Goal: Information Seeking & Learning: Understand process/instructions

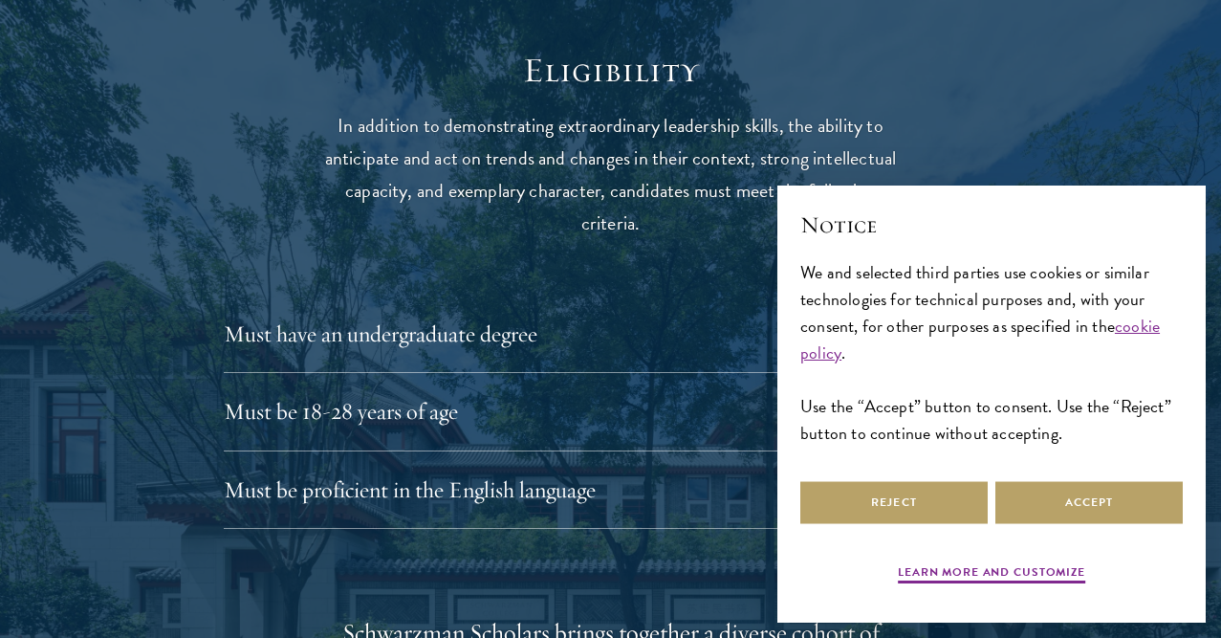
scroll to position [2431, 0]
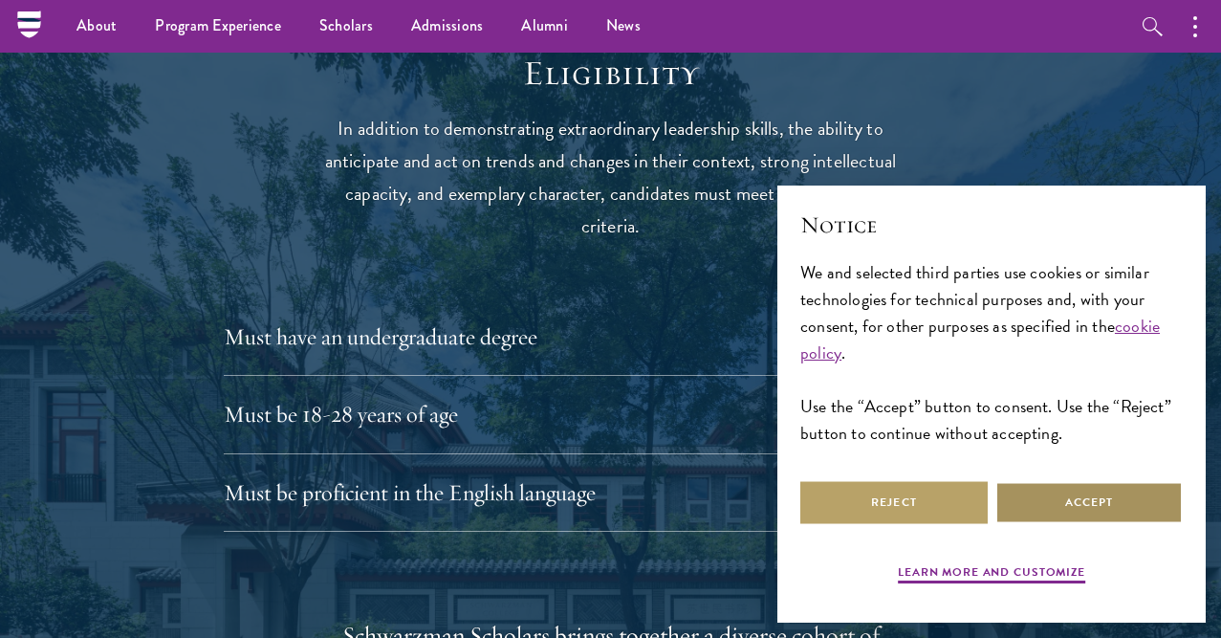
click at [1075, 499] on button "Accept" at bounding box center [1089, 502] width 187 height 43
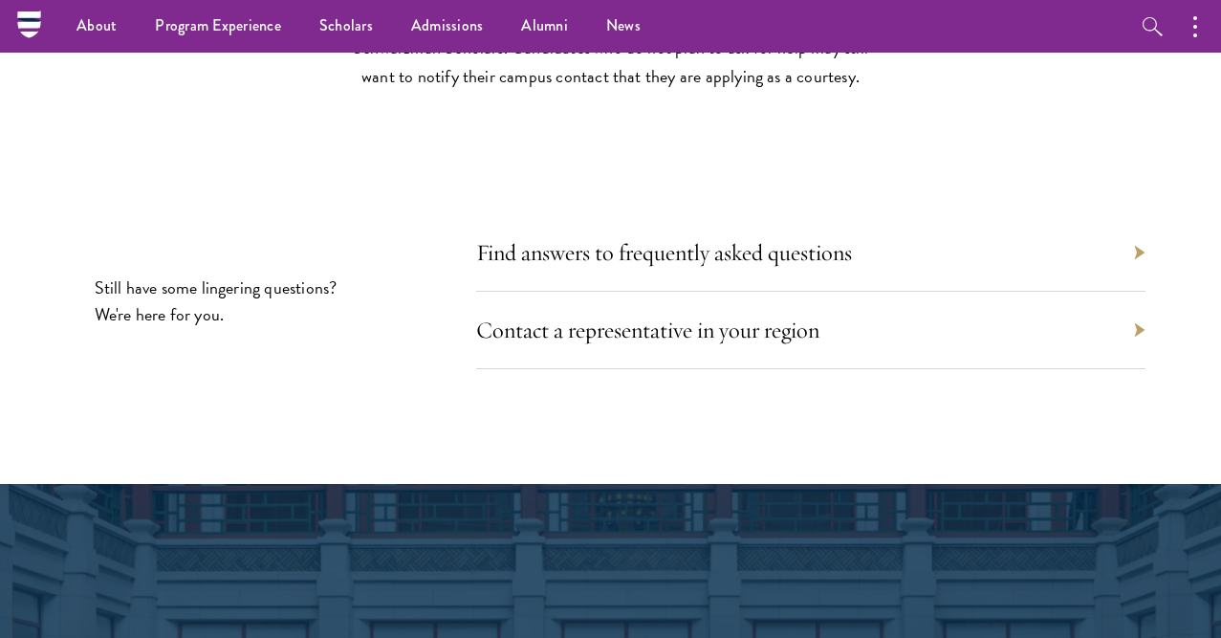
scroll to position [8247, 0]
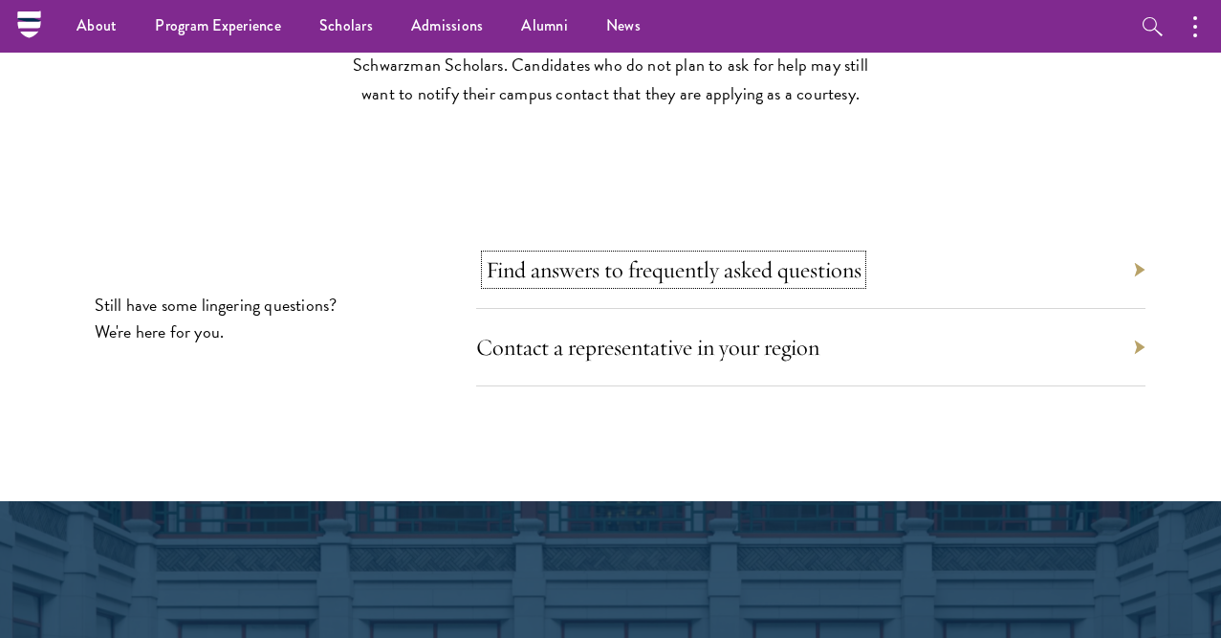
click at [811, 271] on link "Find answers to frequently asked questions" at bounding box center [674, 269] width 376 height 29
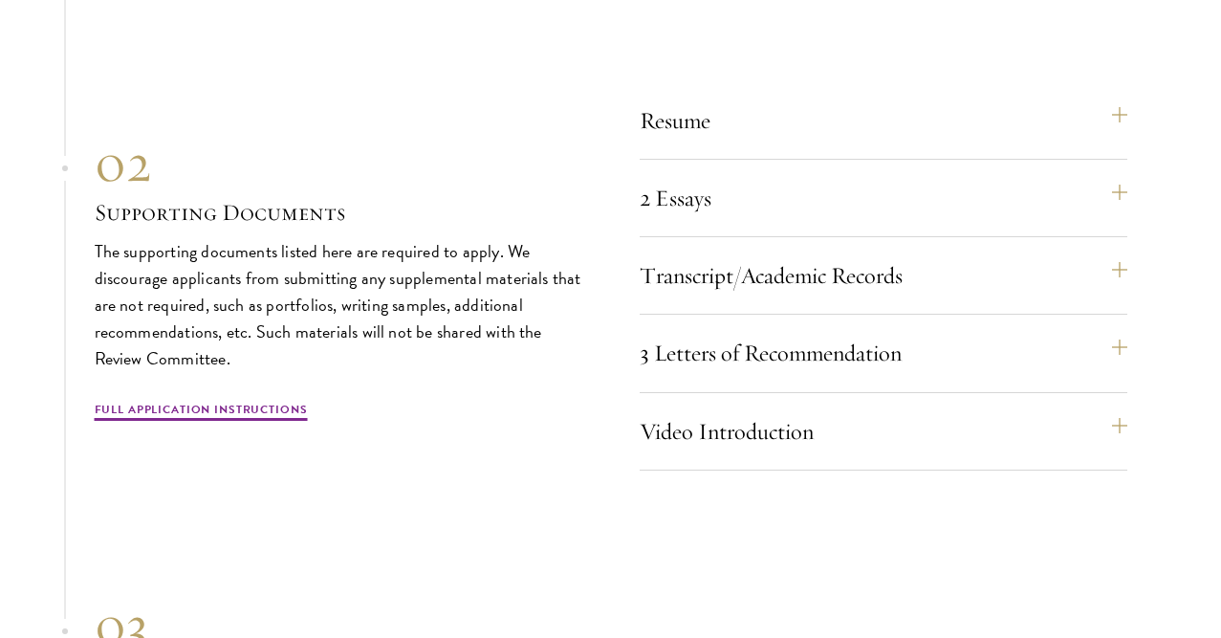
scroll to position [5763, 0]
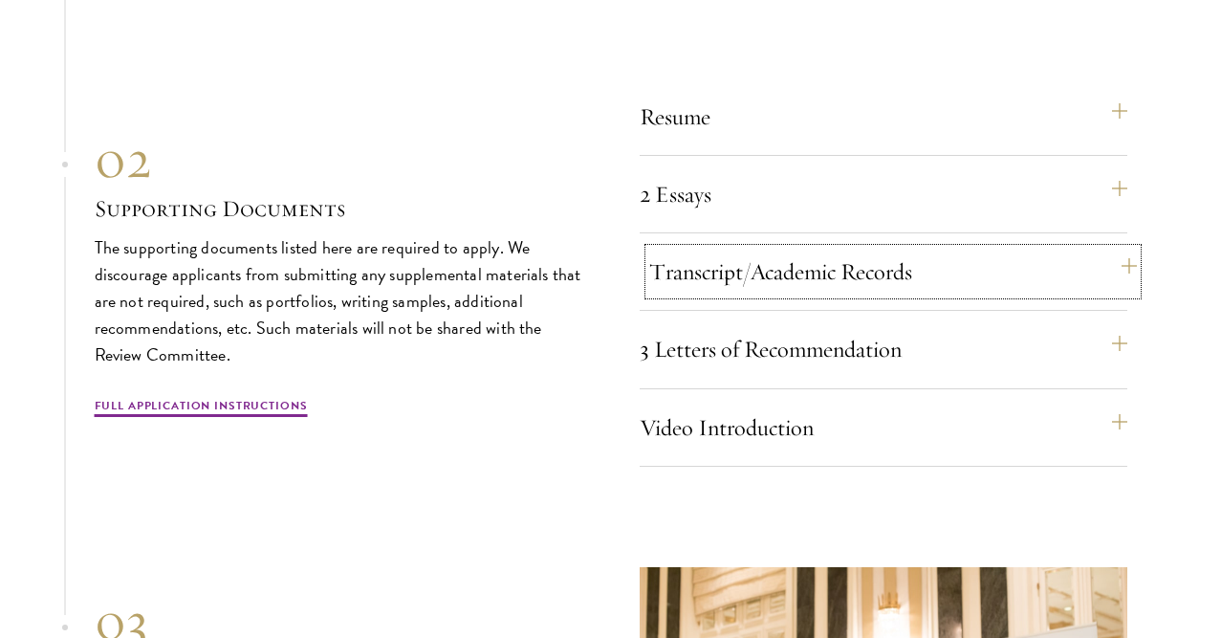
click at [1001, 264] on button "Transcript/Academic Records" at bounding box center [893, 272] width 488 height 46
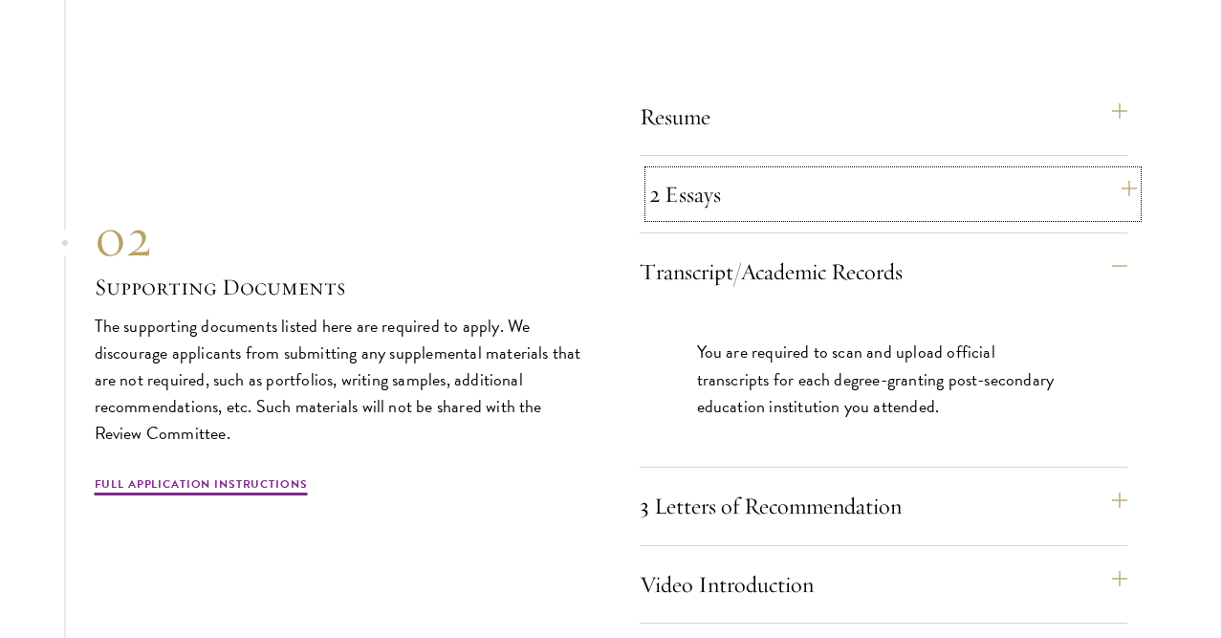
click at [1116, 196] on button "2 Essays" at bounding box center [893, 194] width 488 height 46
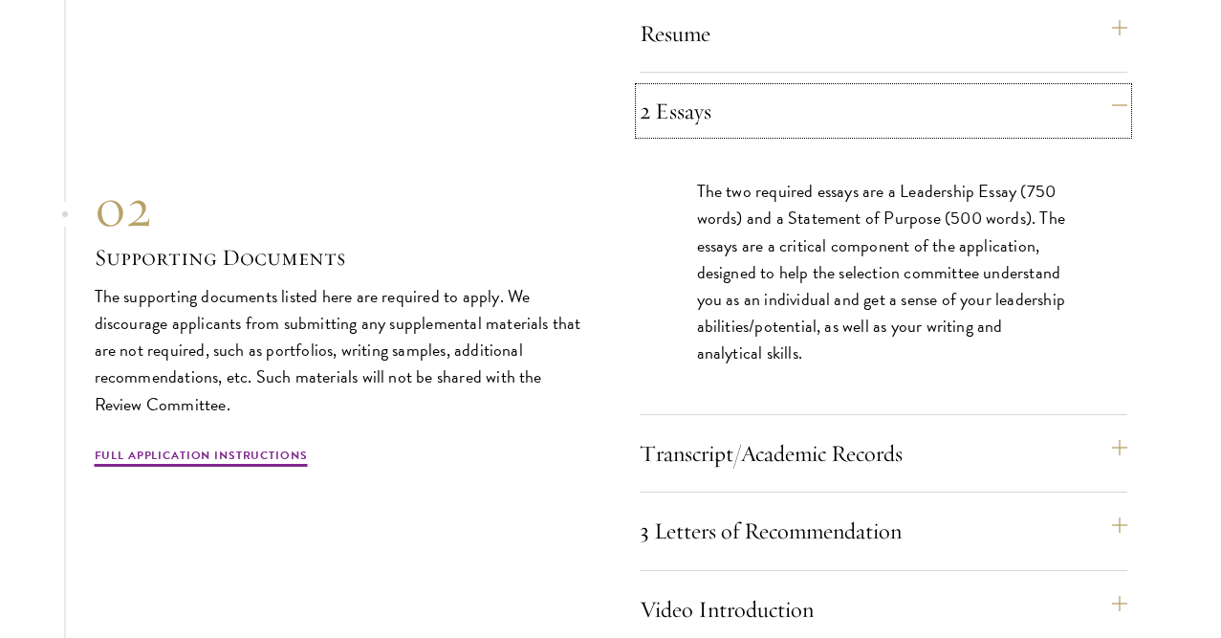
scroll to position [5853, 0]
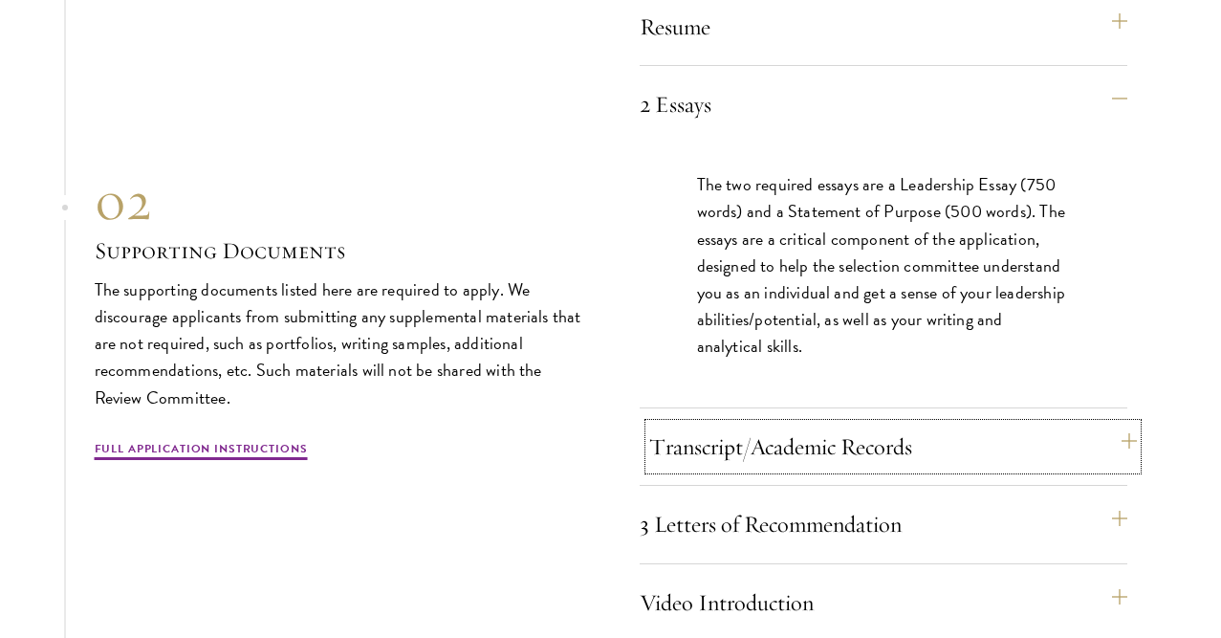
click at [1123, 433] on button "Transcript/Academic Records" at bounding box center [893, 447] width 488 height 46
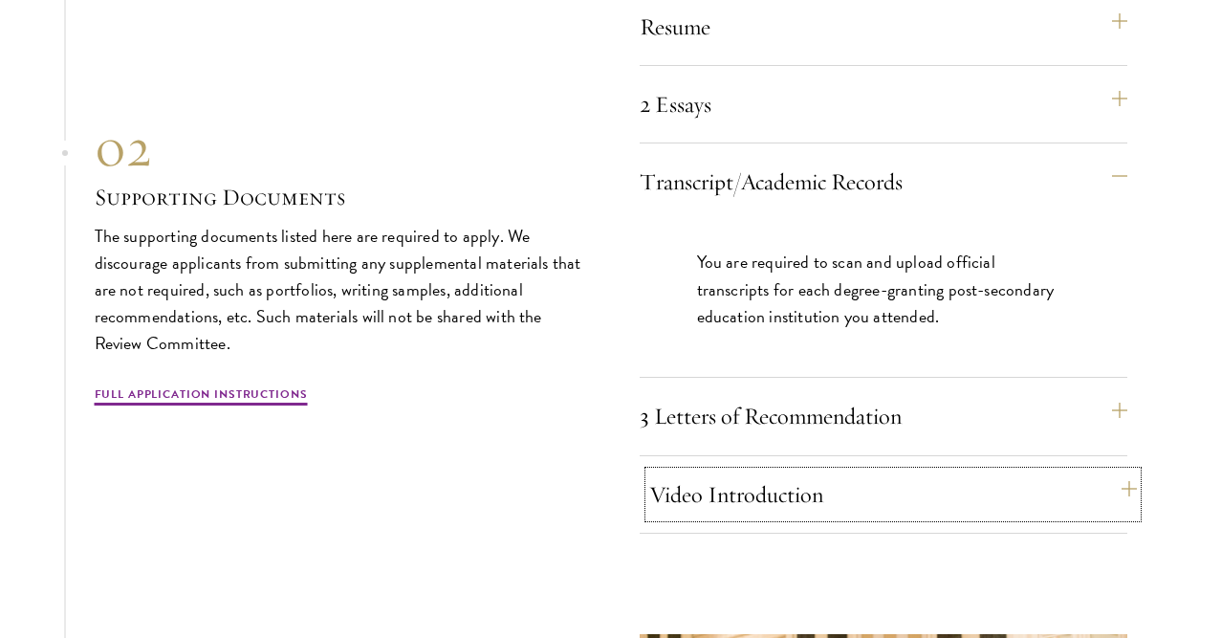
click at [1113, 484] on button "Video Introduction" at bounding box center [893, 494] width 488 height 46
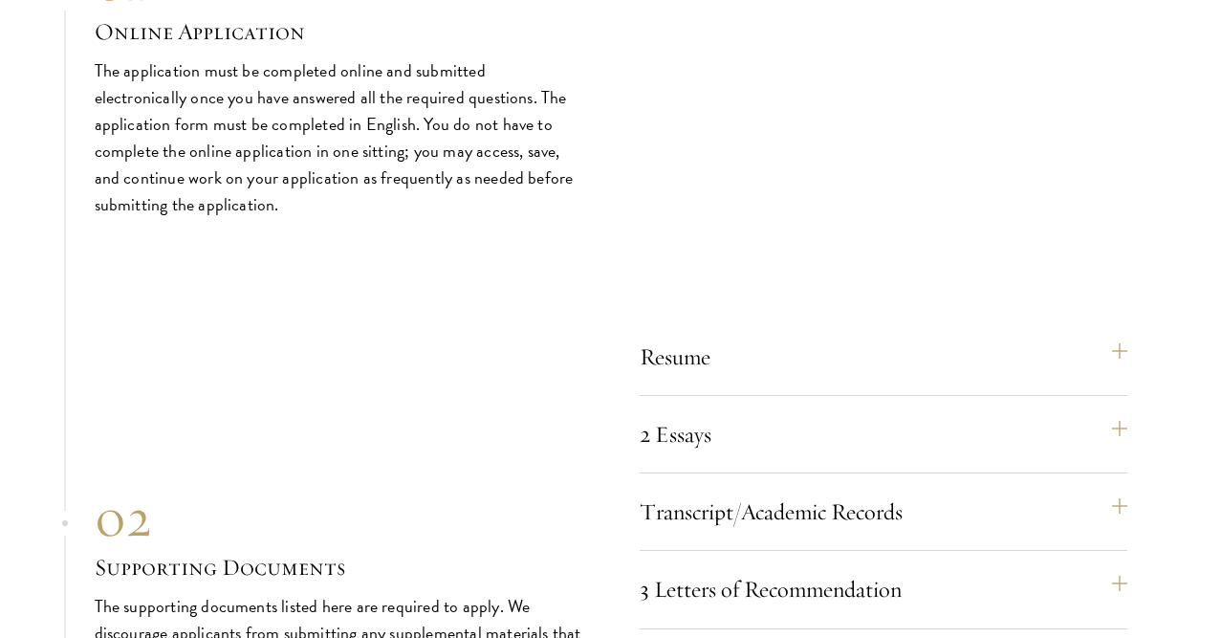
scroll to position [5663, 0]
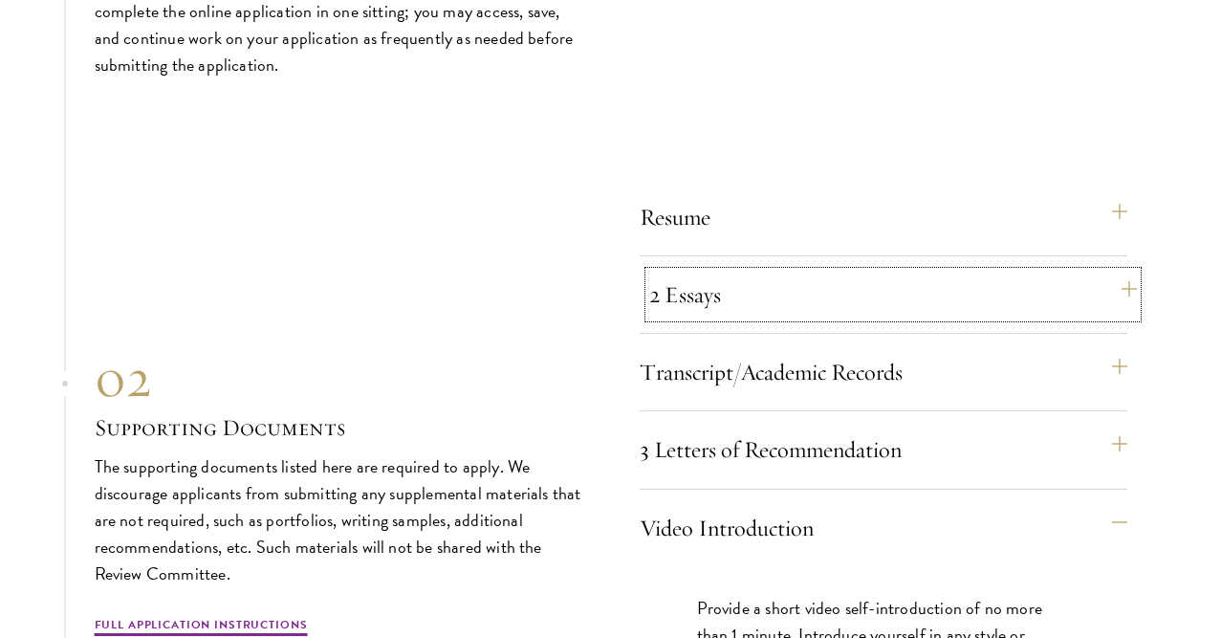
click at [1129, 283] on button "2 Essays" at bounding box center [893, 295] width 488 height 46
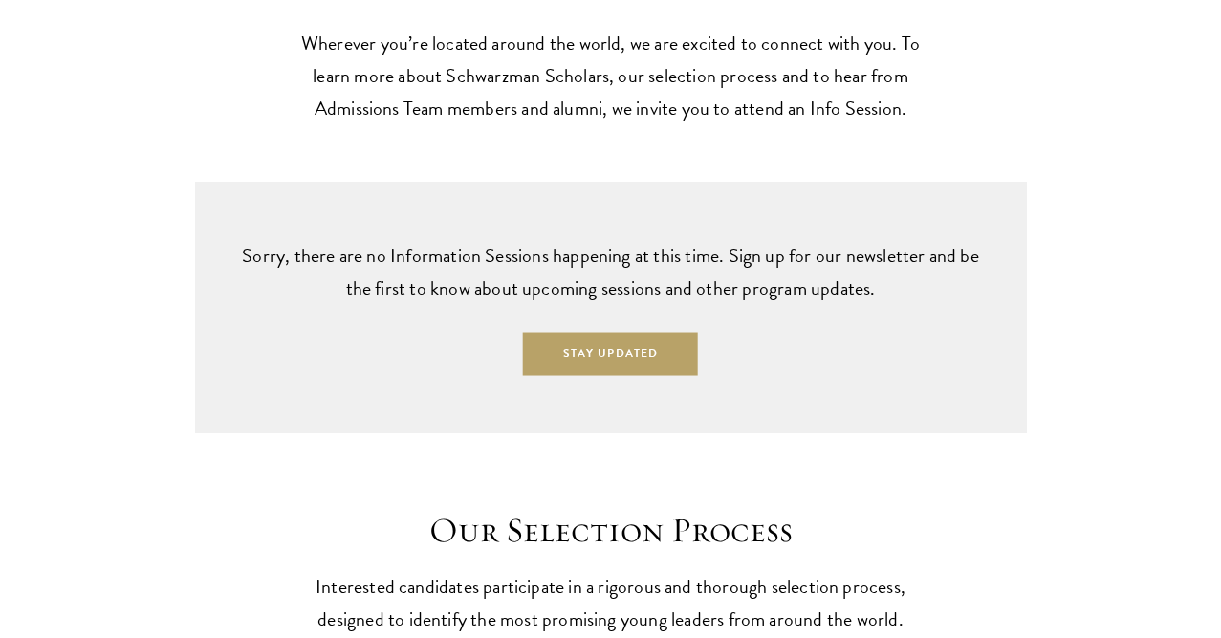
scroll to position [4748, 0]
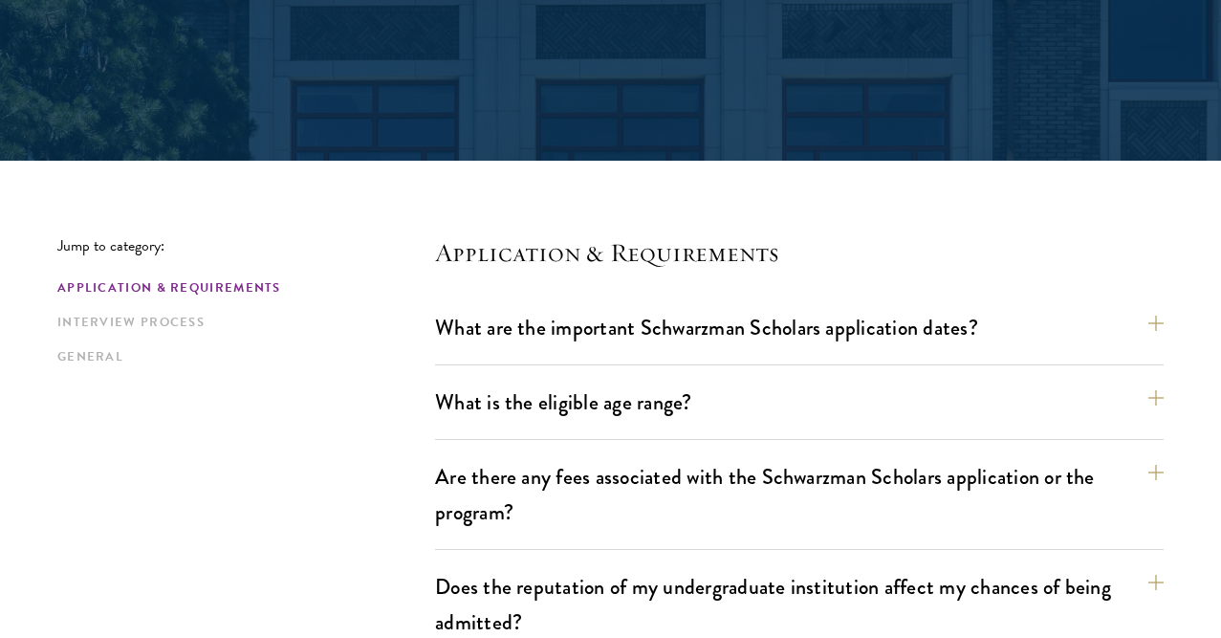
scroll to position [398, 0]
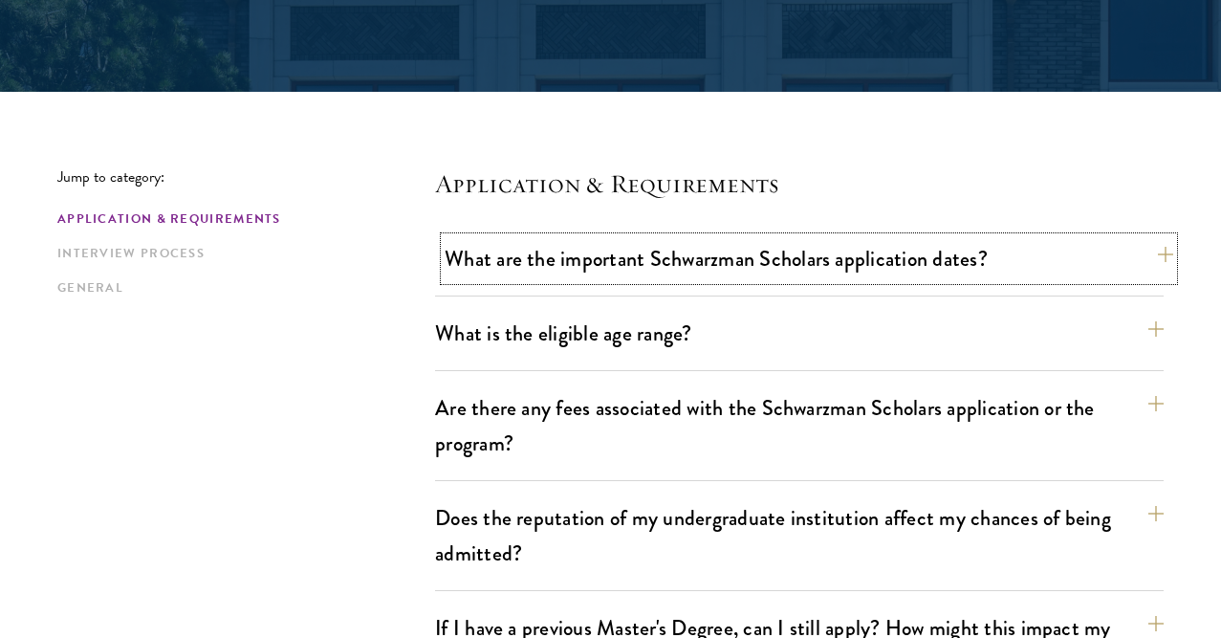
click at [814, 268] on button "What are the important Schwarzman Scholars application dates?" at bounding box center [809, 258] width 729 height 43
